Goal: Information Seeking & Learning: Understand process/instructions

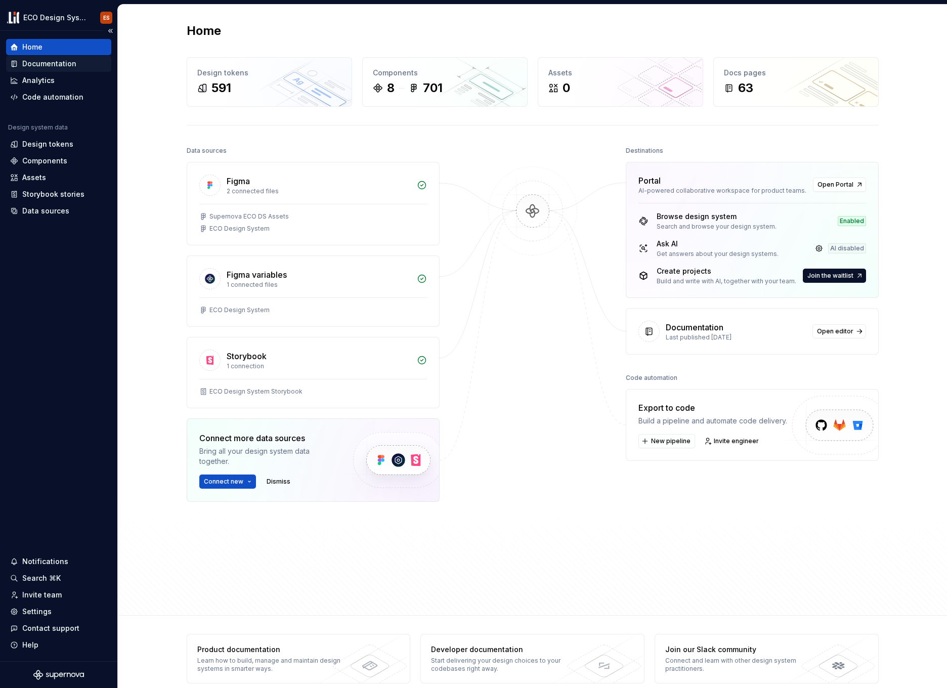
click at [31, 63] on div "Documentation" at bounding box center [49, 64] width 54 height 10
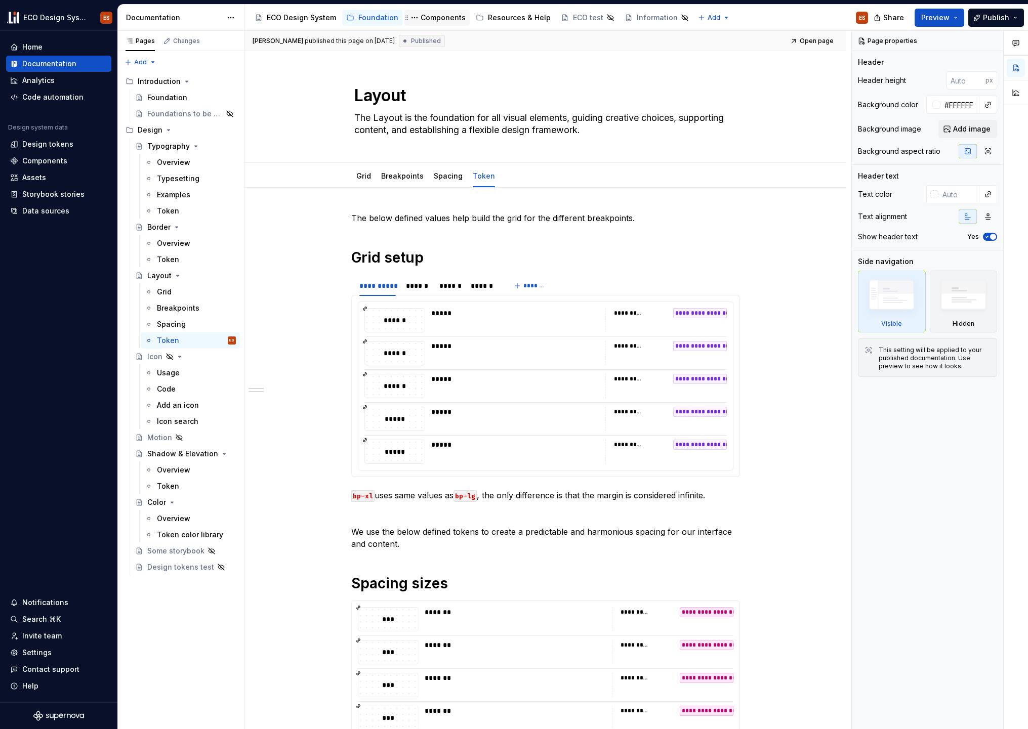
click at [420, 21] on div "Components" at bounding box center [442, 18] width 45 height 10
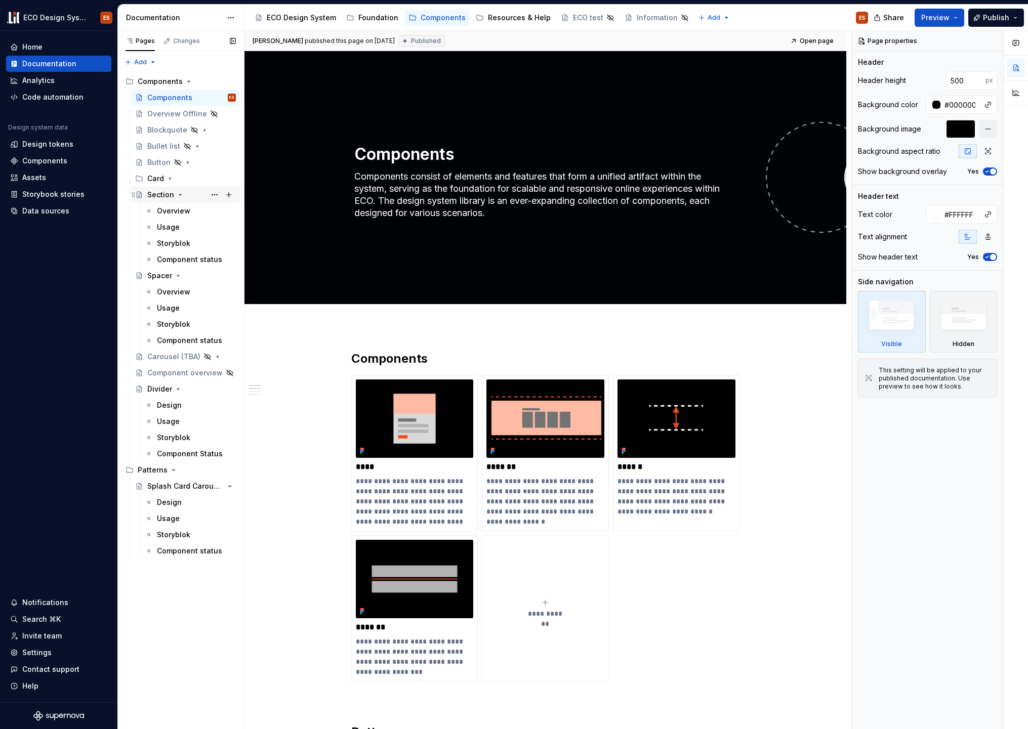
click at [151, 198] on div "Section" at bounding box center [160, 195] width 27 height 10
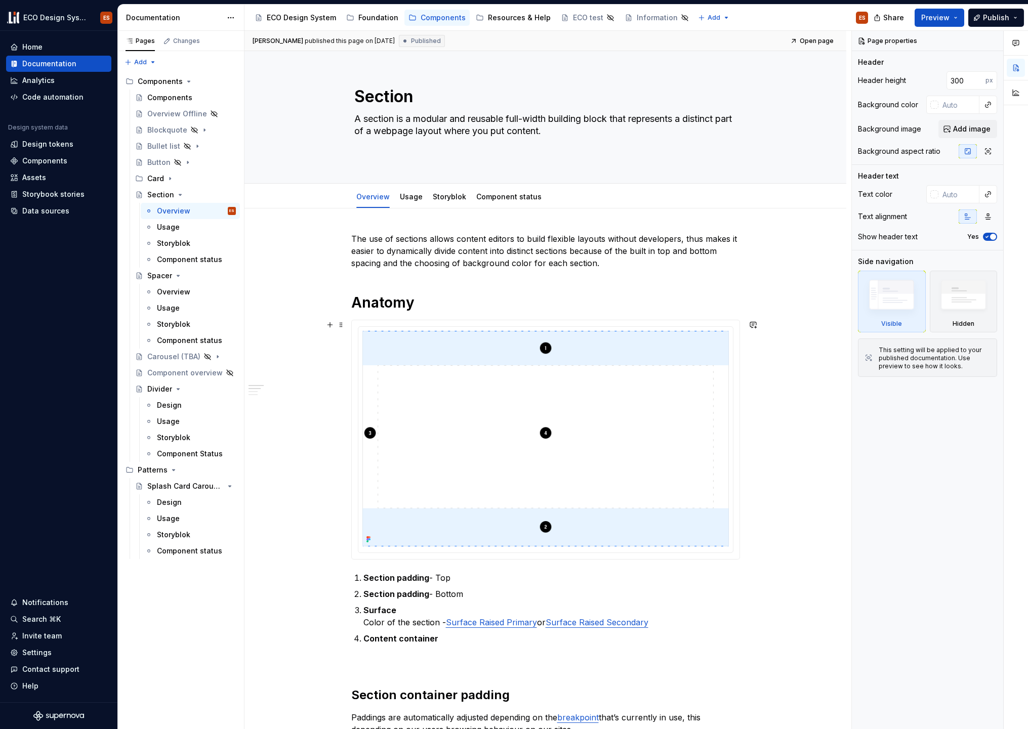
scroll to position [21, 0]
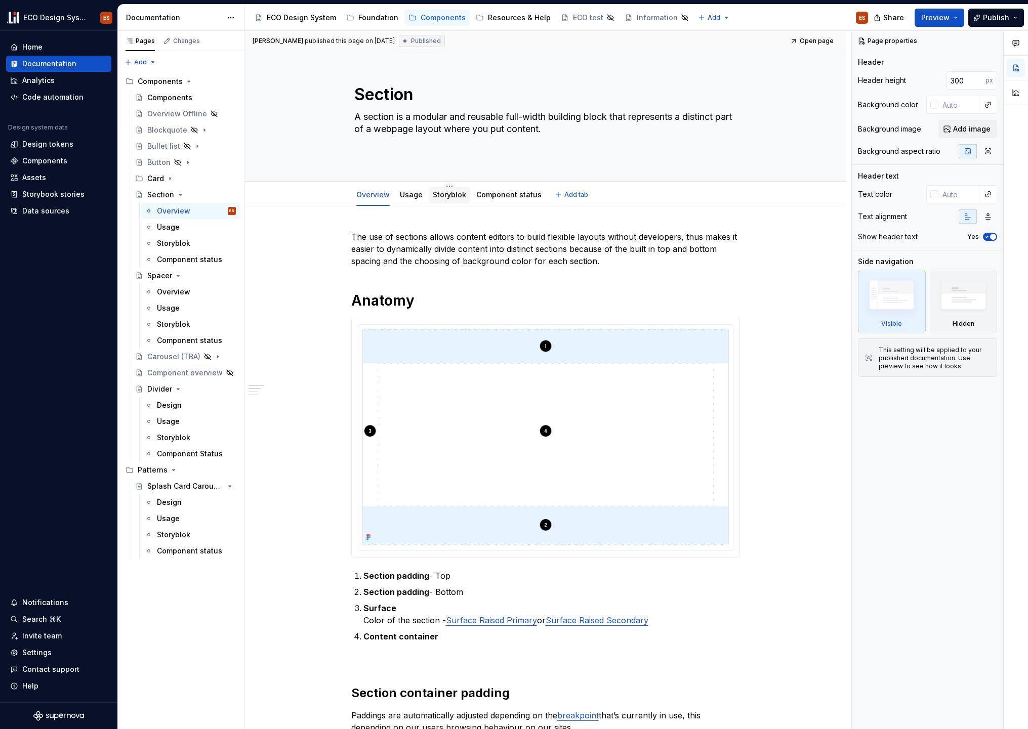
click at [438, 192] on link "Storyblok" at bounding box center [449, 194] width 33 height 9
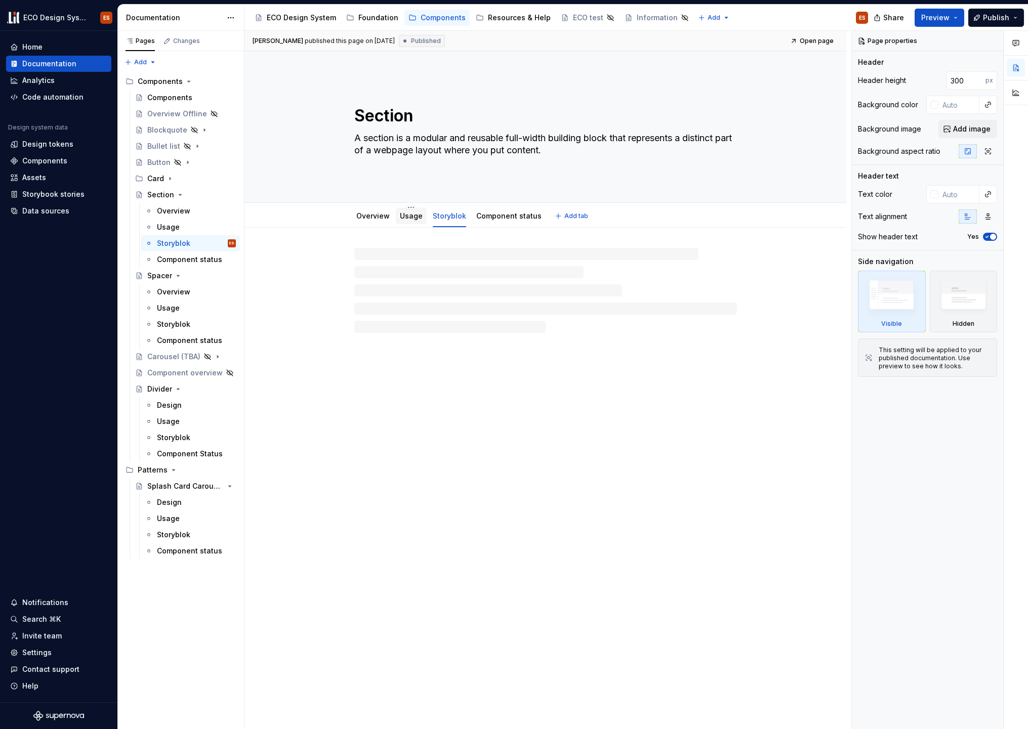
click at [402, 215] on link "Usage" at bounding box center [411, 216] width 23 height 9
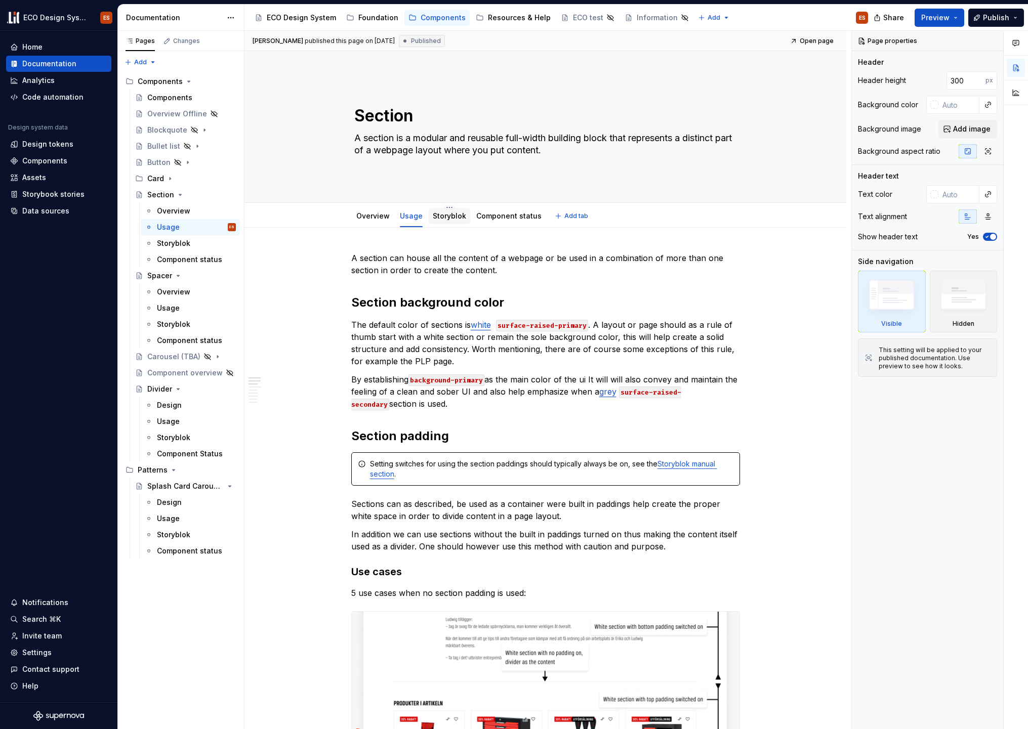
click at [448, 219] on link "Storyblok" at bounding box center [449, 216] width 33 height 9
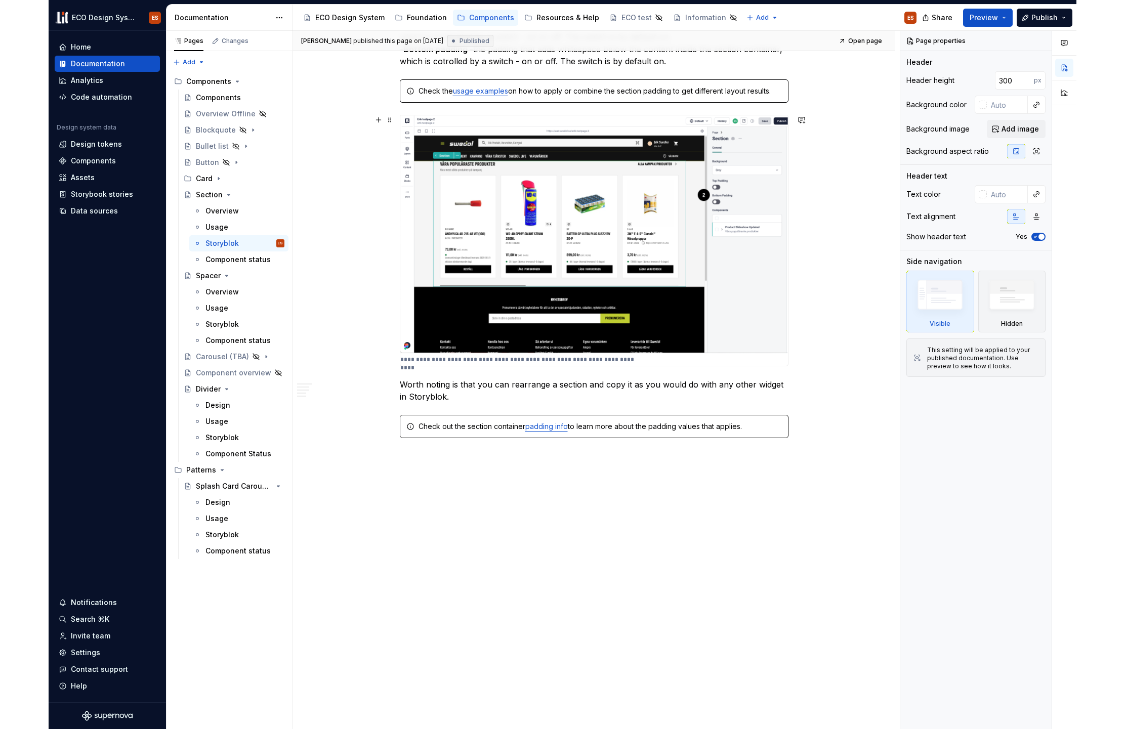
scroll to position [1616, 0]
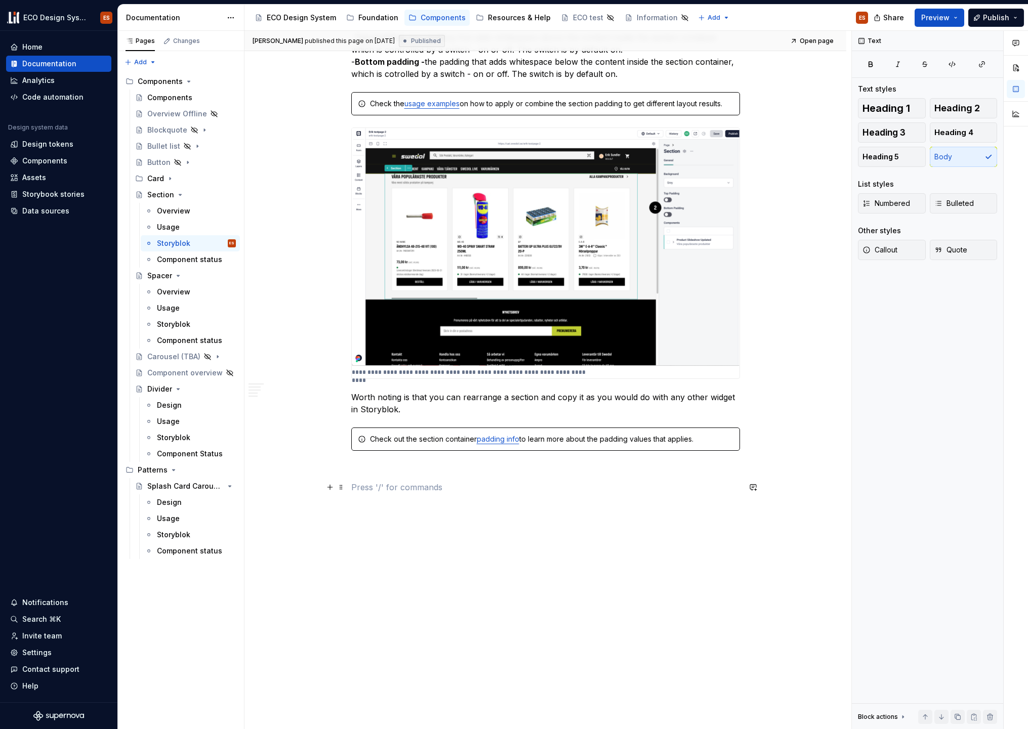
click at [513, 488] on p at bounding box center [545, 487] width 389 height 12
click at [947, 15] on button "Preview" at bounding box center [939, 18] width 50 height 18
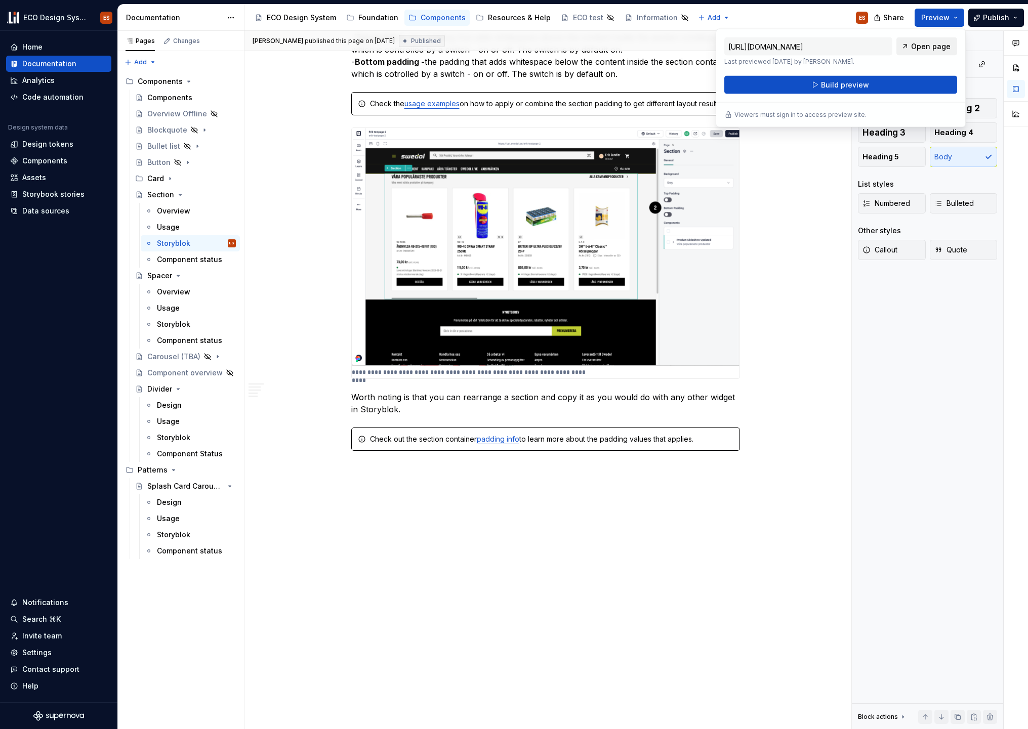
click at [919, 46] on span "Open page" at bounding box center [930, 46] width 39 height 10
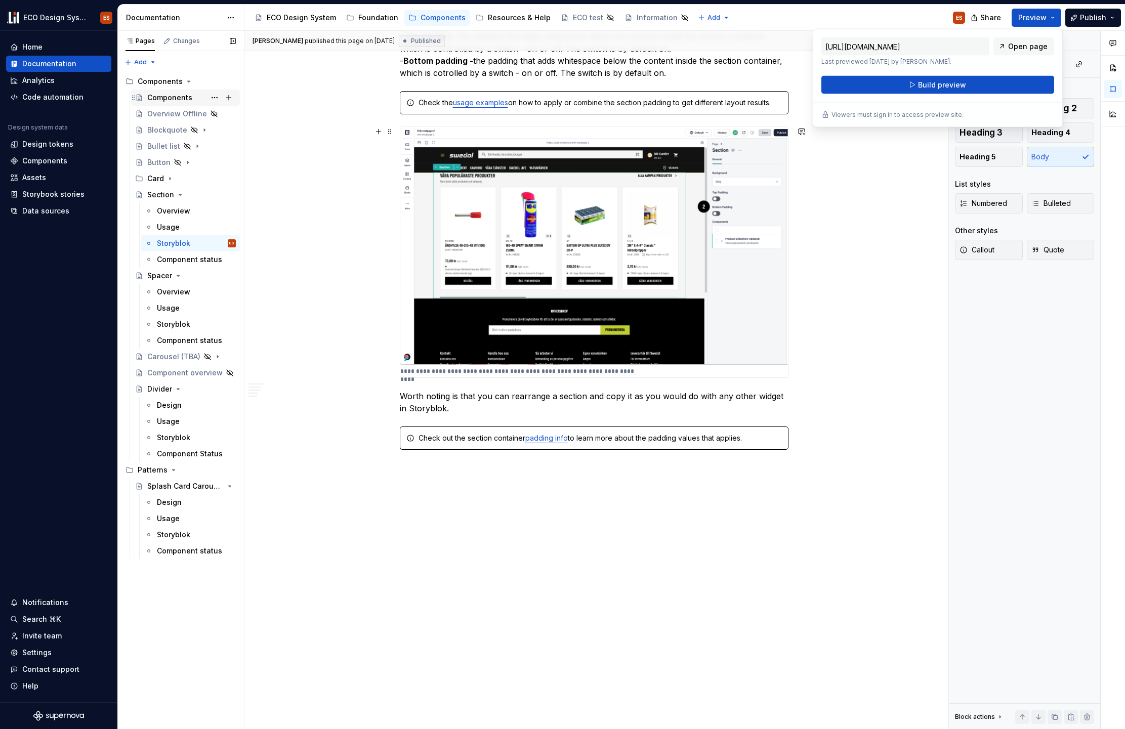
scroll to position [1621, 0]
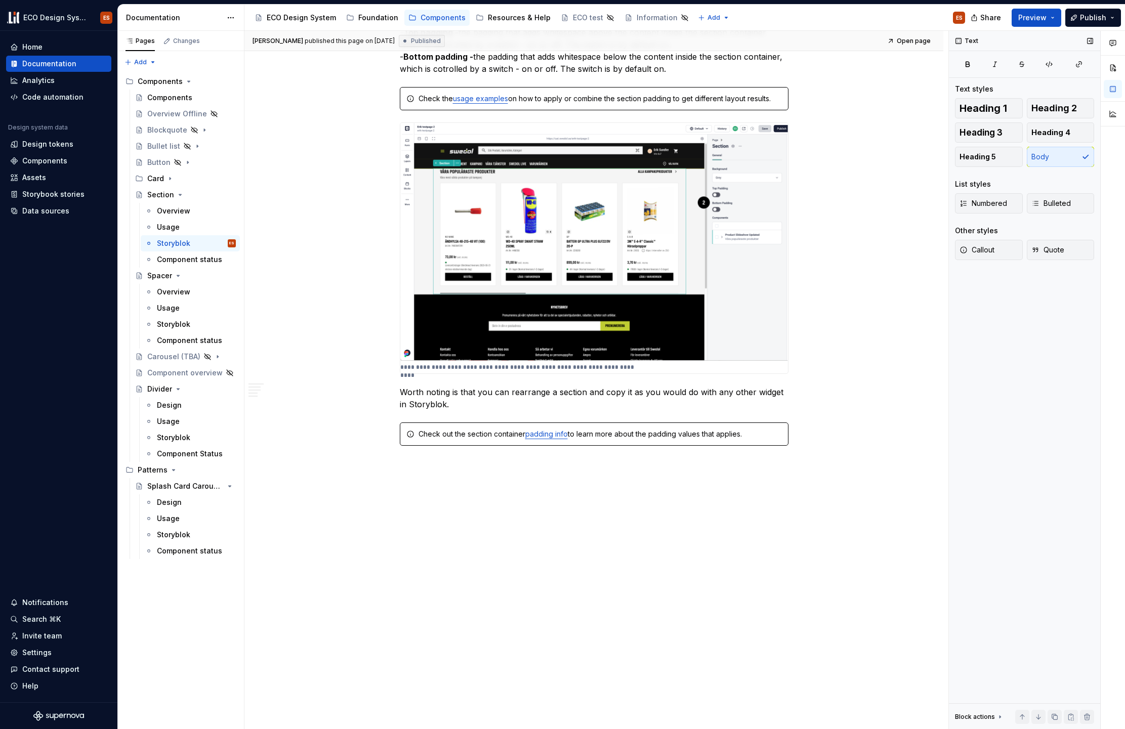
click at [947, 448] on div "Text Text styles Heading 1 Heading 2 Heading 3 Heading 4 Heading 5 Body List st…" at bounding box center [1024, 380] width 151 height 699
type textarea "*"
